Goal: Communication & Community: Ask a question

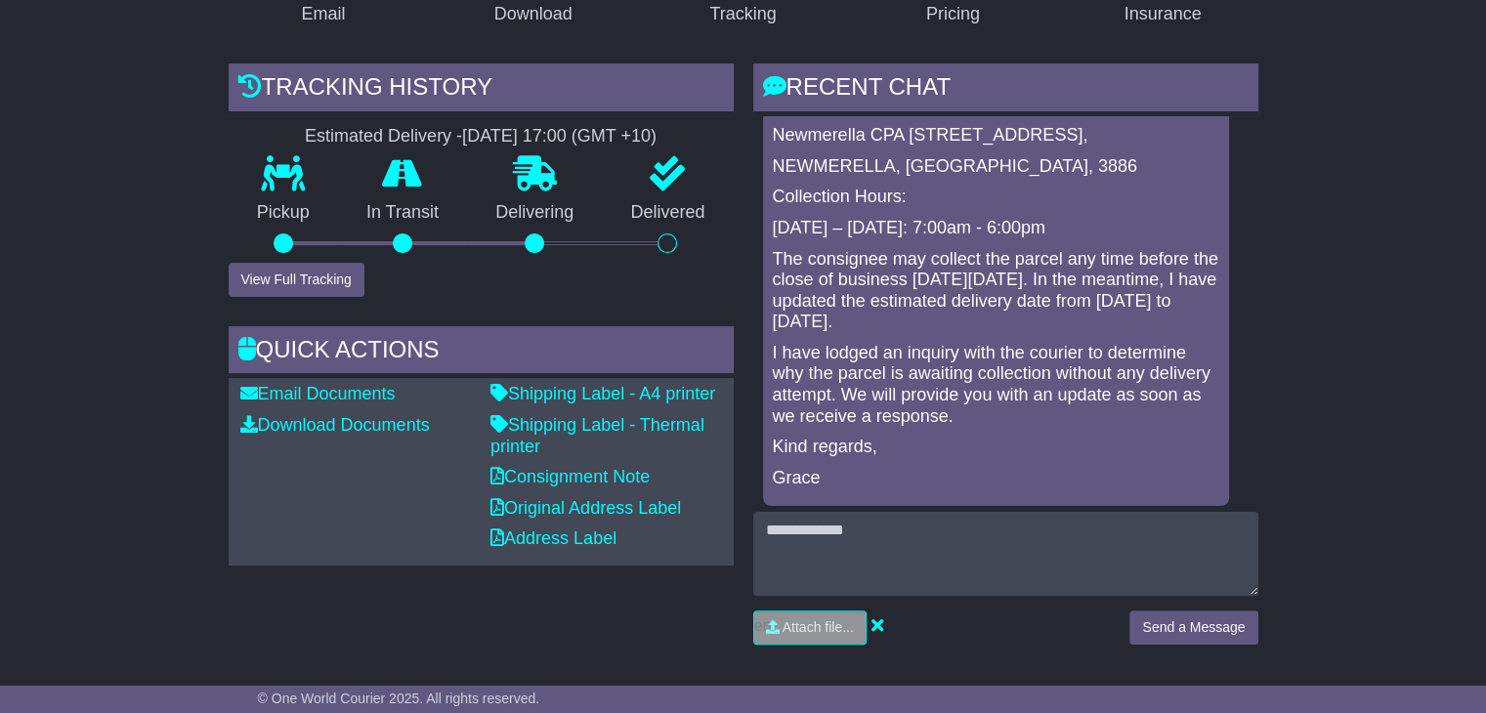
scroll to position [113, 0]
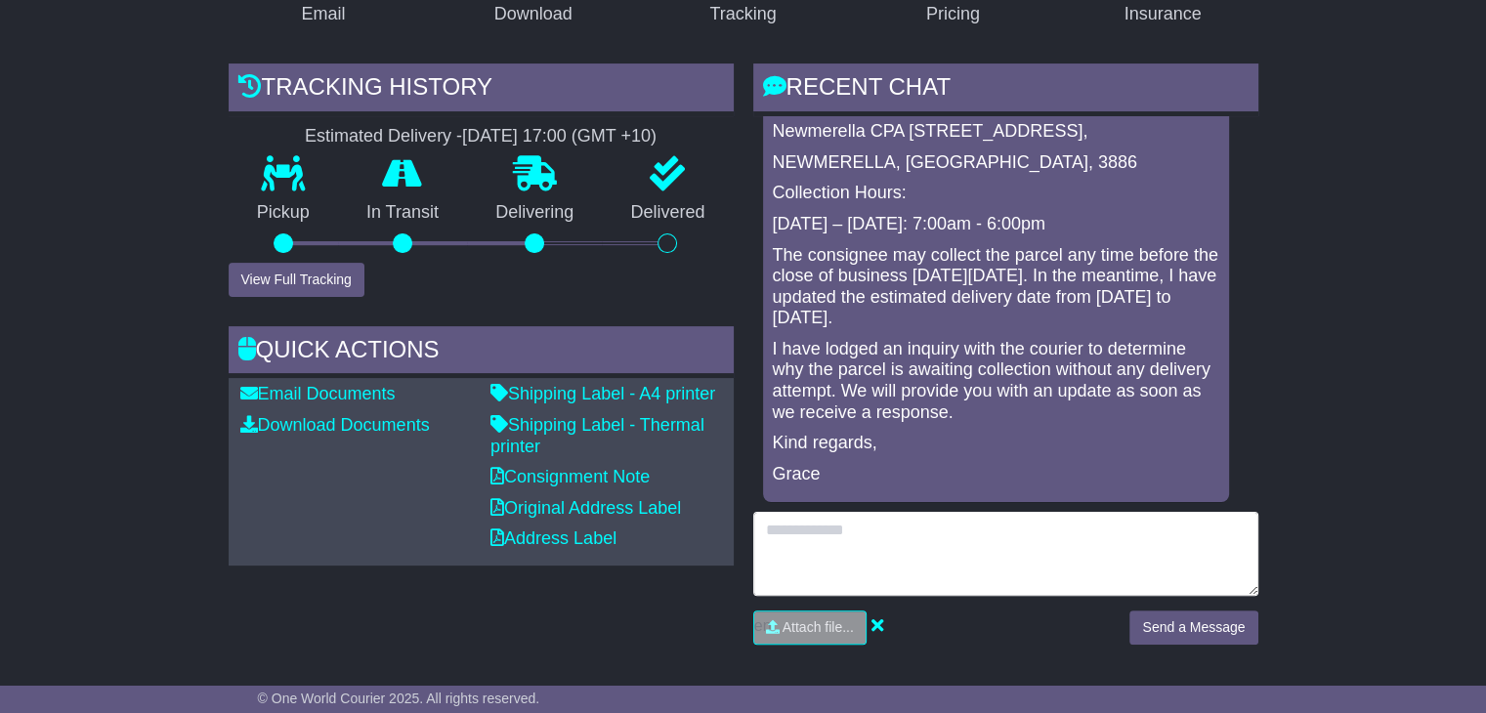
click at [867, 536] on textarea at bounding box center [1005, 554] width 505 height 84
type textarea "*********"
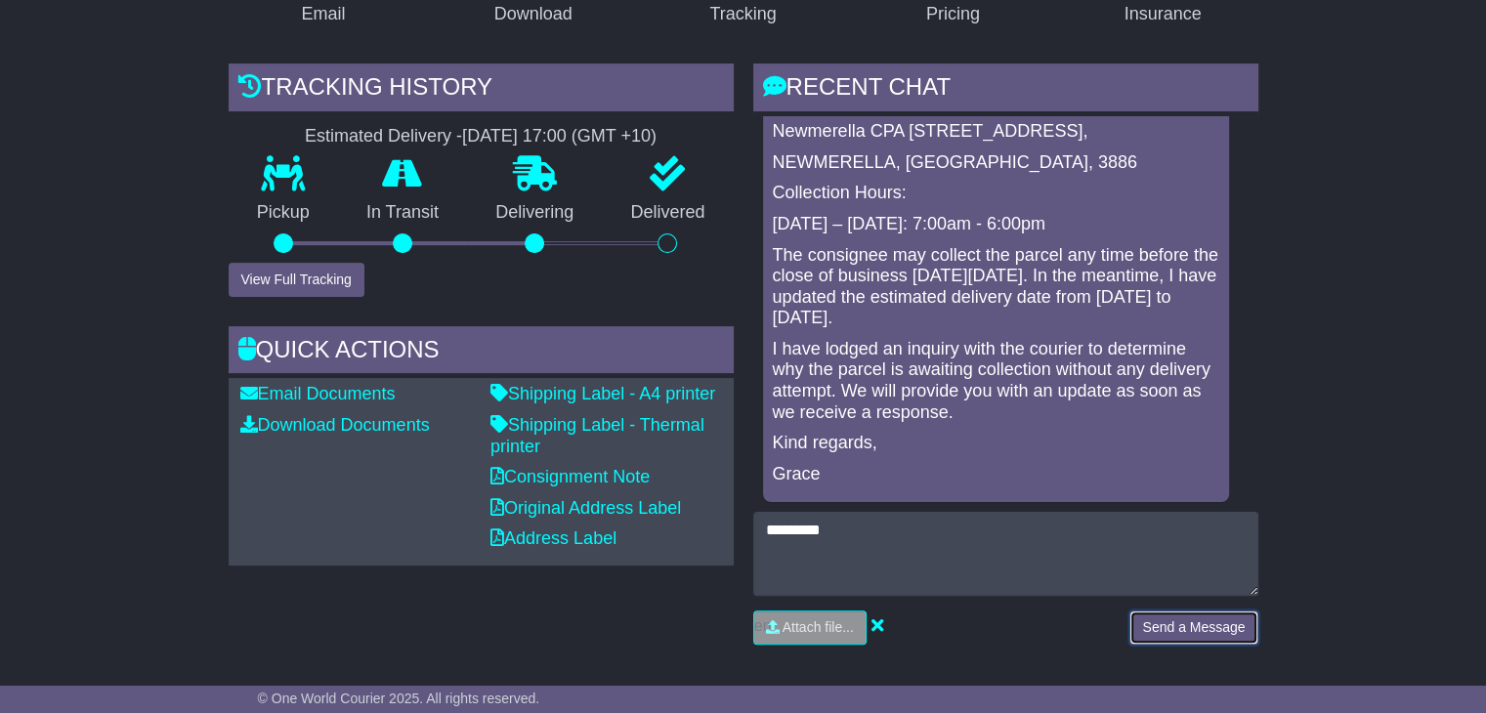
click at [1144, 617] on button "Send a Message" at bounding box center [1194, 628] width 128 height 34
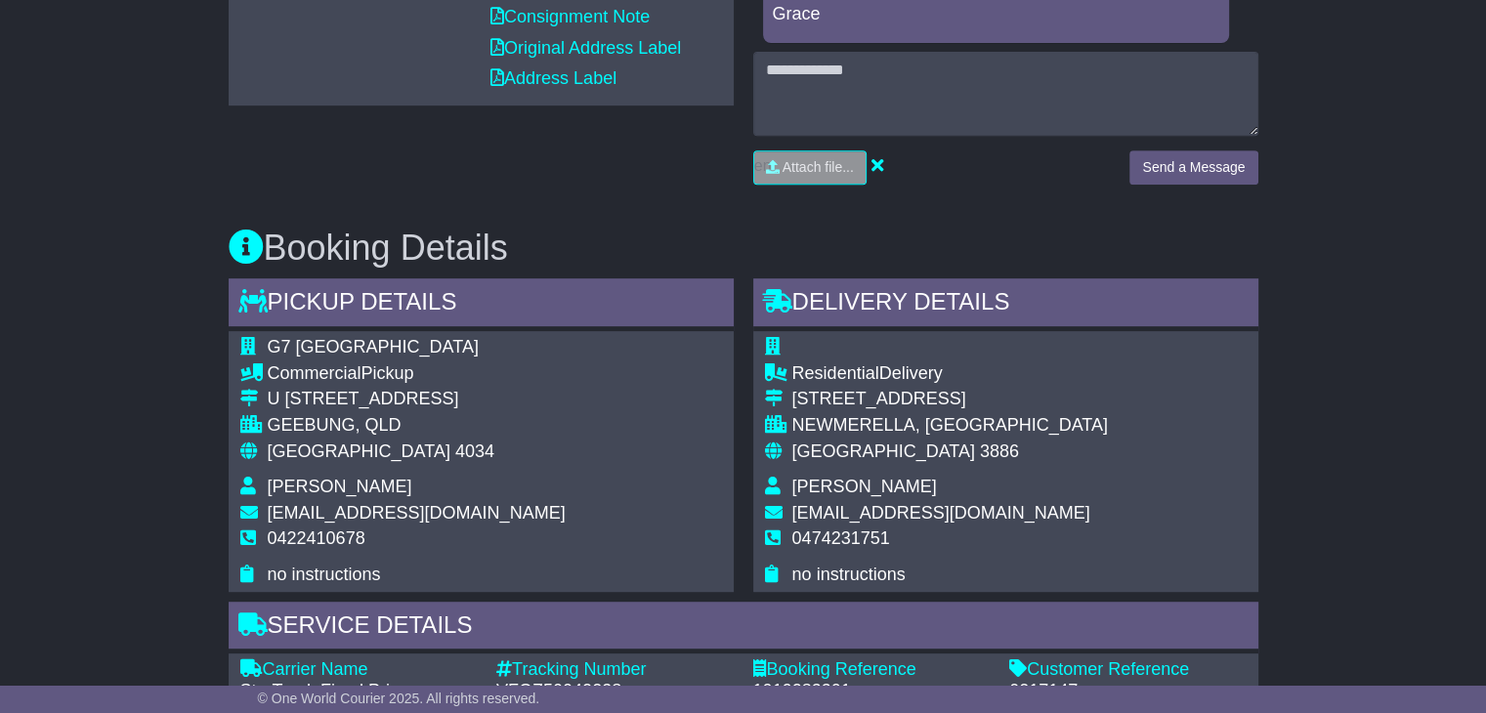
scroll to position [607, 0]
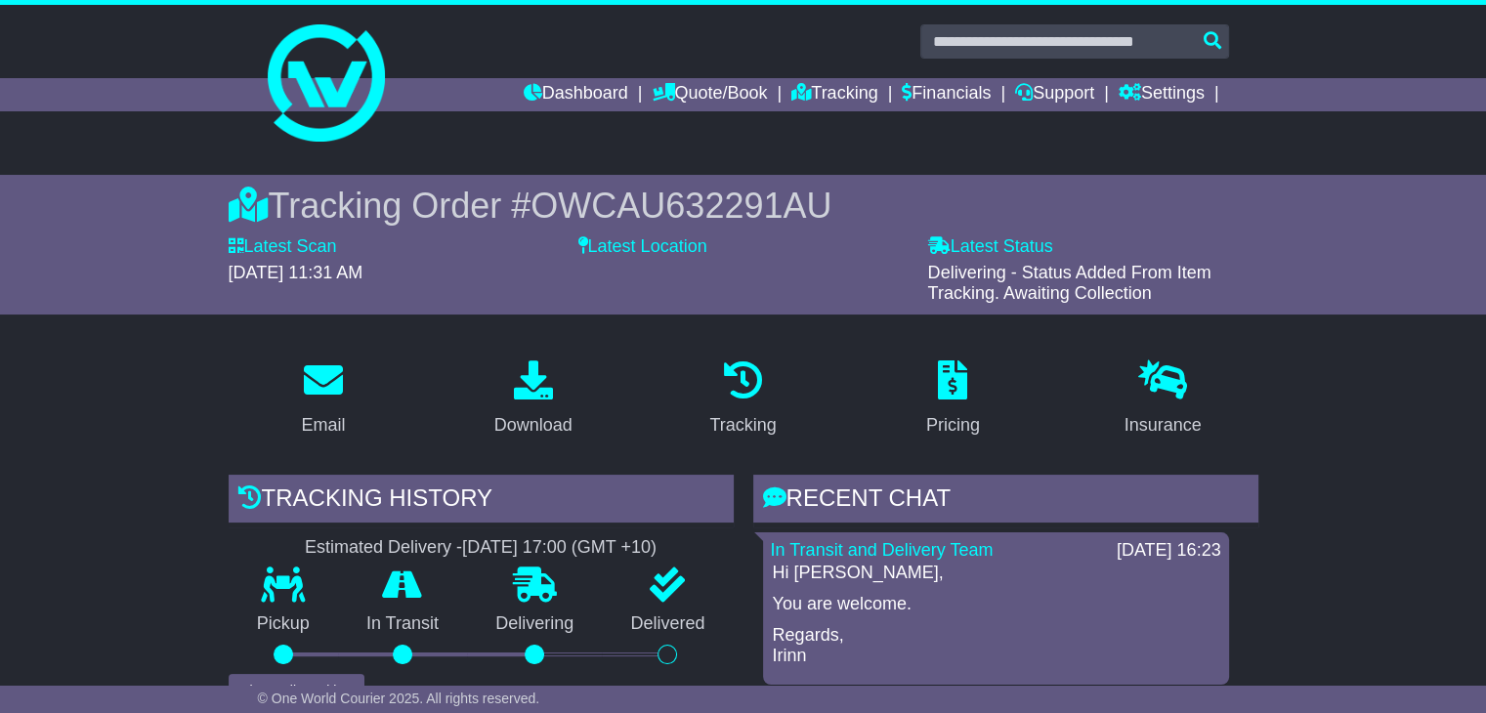
click at [329, 80] on div "Dashboard Quote/Book Domestic International Saved Quotes Drafts Domestic Quote …" at bounding box center [743, 94] width 991 height 33
